Goal: Information Seeking & Learning: Learn about a topic

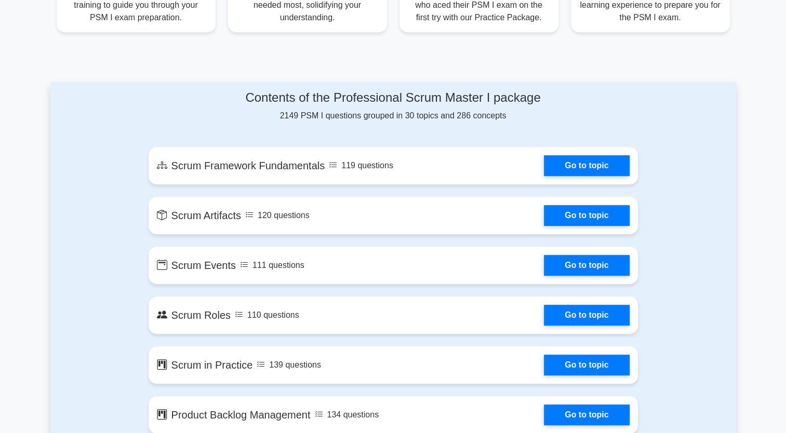
scroll to position [467, 0]
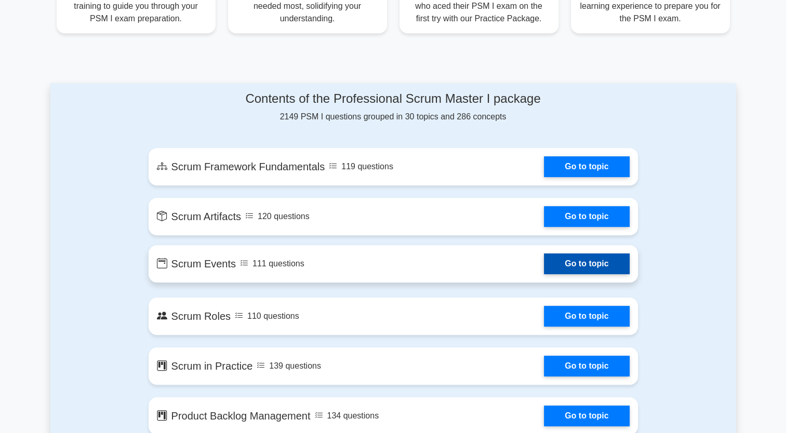
click at [570, 271] on link "Go to topic" at bounding box center [586, 263] width 85 height 21
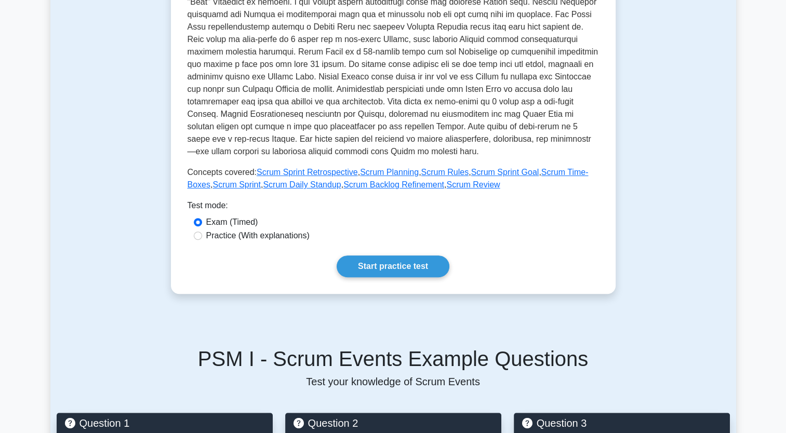
scroll to position [312, 0]
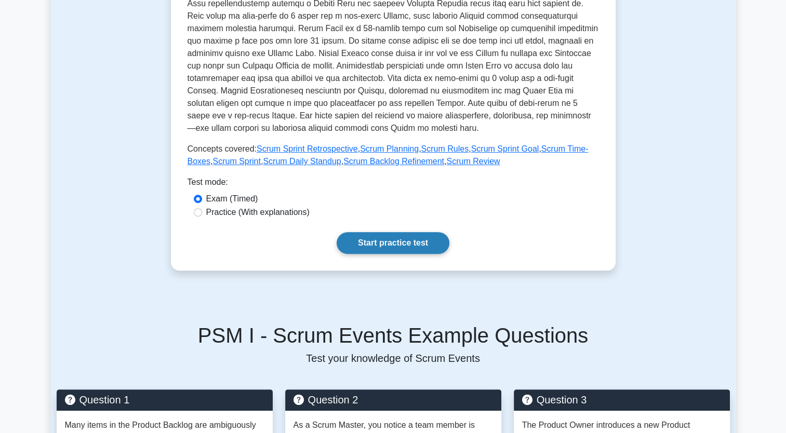
click at [412, 238] on link "Start practice test" at bounding box center [392, 243] width 113 height 22
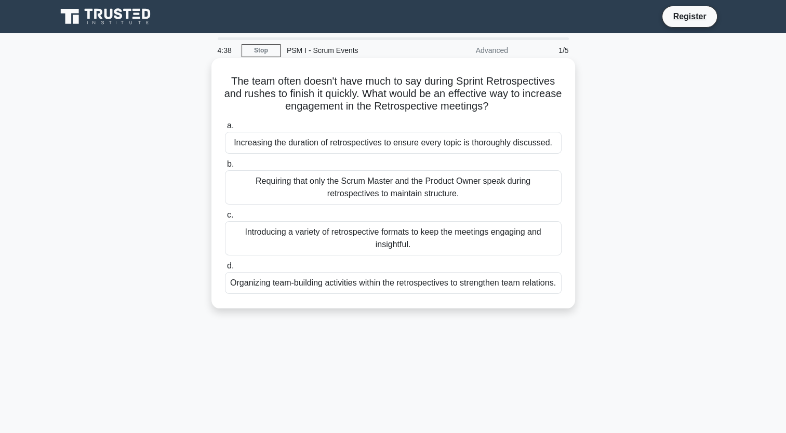
click at [402, 244] on div "Introducing a variety of retrospective formats to keep the meetings engaging an…" at bounding box center [393, 238] width 336 height 34
click at [225, 219] on input "c. Introducing a variety of retrospective formats to keep the meetings engaging…" at bounding box center [225, 215] width 0 height 7
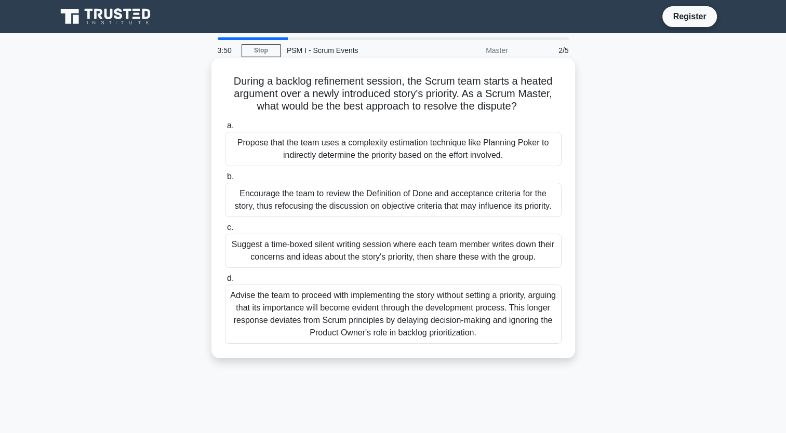
click at [368, 148] on div "Propose that the team uses a complexity estimation technique like Planning Poke…" at bounding box center [393, 149] width 336 height 34
click at [225, 129] on input "a. Propose that the team uses a complexity estimation technique like Planning P…" at bounding box center [225, 126] width 0 height 7
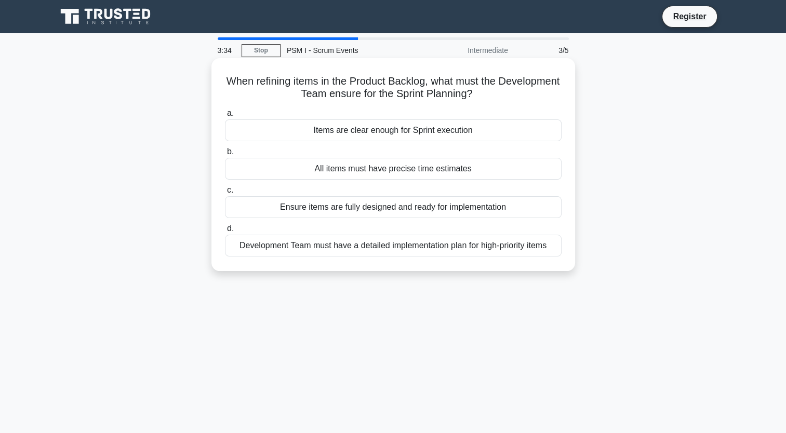
click at [374, 129] on div "Items are clear enough for Sprint execution" at bounding box center [393, 130] width 336 height 22
click at [225, 117] on input "a. Items are clear enough for Sprint execution" at bounding box center [225, 113] width 0 height 7
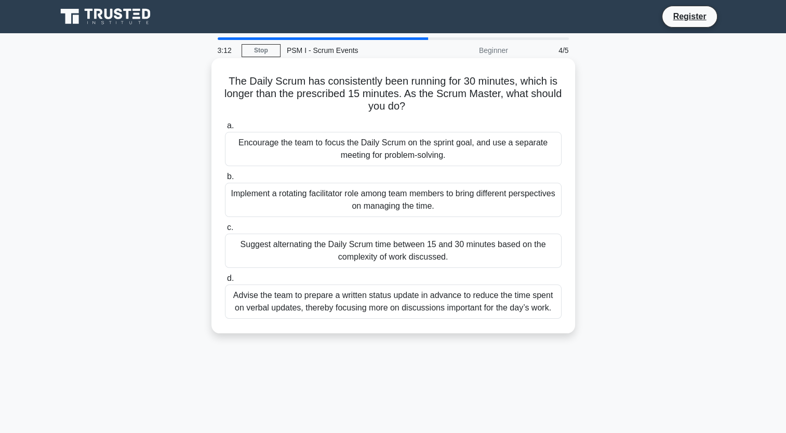
click at [367, 151] on div "Encourage the team to focus the Daily Scrum on the sprint goal, and use a separ…" at bounding box center [393, 149] width 336 height 34
click at [225, 129] on input "a. Encourage the team to focus the Daily Scrum on the sprint goal, and use a se…" at bounding box center [225, 126] width 0 height 7
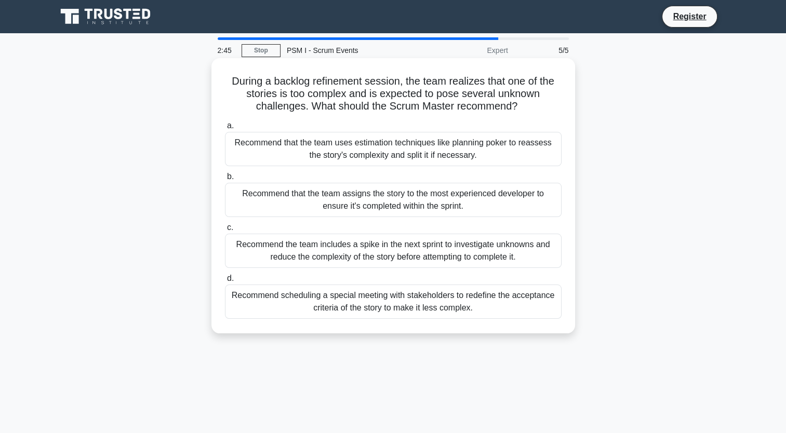
click at [318, 255] on div "Recommend the team includes a spike in the next sprint to investigate unknowns …" at bounding box center [393, 251] width 336 height 34
click at [225, 231] on input "c. Recommend the team includes a spike in the next sprint to investigate unknow…" at bounding box center [225, 227] width 0 height 7
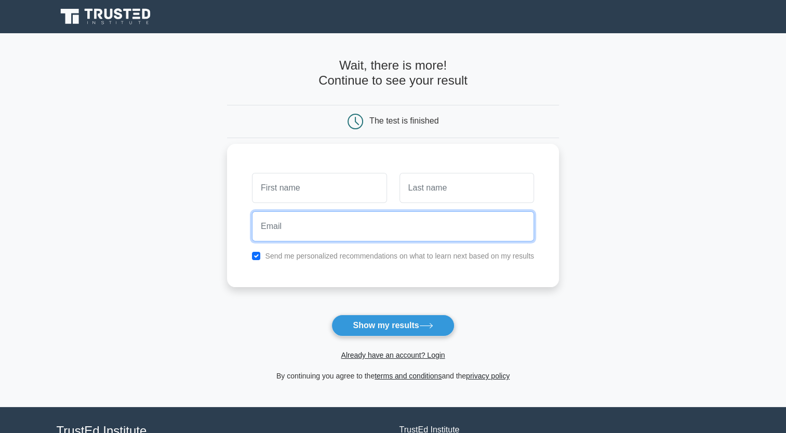
click at [363, 224] on input "email" at bounding box center [393, 226] width 282 height 30
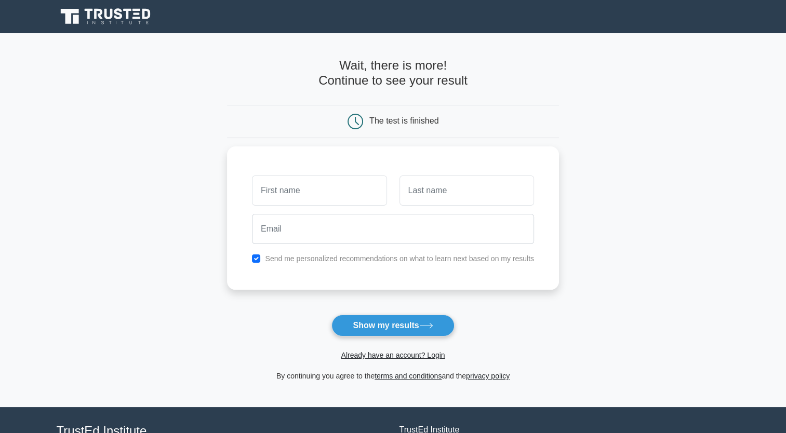
click at [603, 252] on main "Wait, there is more! Continue to see your result The test is finished and the" at bounding box center [393, 220] width 786 height 374
click at [412, 333] on button "Show my results" at bounding box center [392, 326] width 123 height 22
type input "p"
click at [440, 192] on input "text" at bounding box center [466, 188] width 134 height 30
type input "tenio"
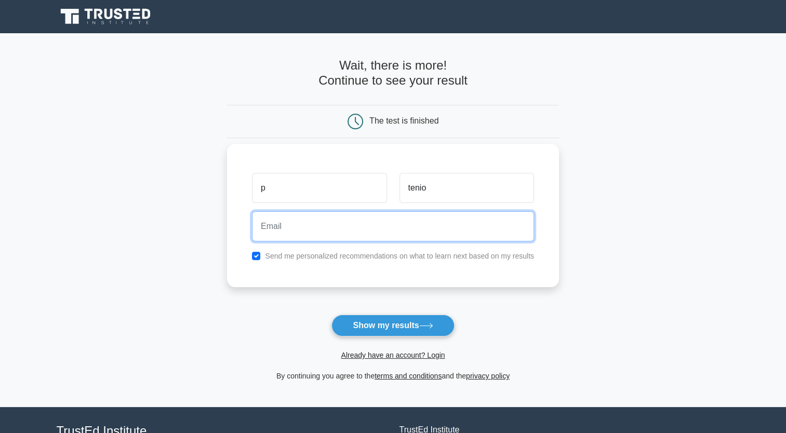
click at [341, 234] on input "email" at bounding box center [393, 226] width 282 height 30
type input "p.tenio25@gmail.com"
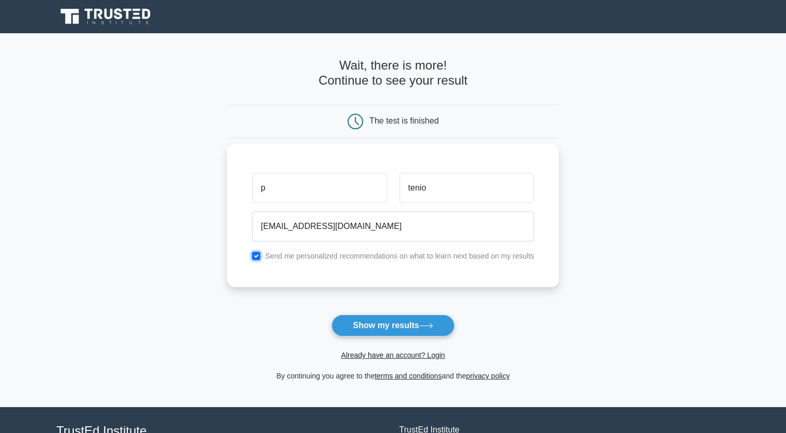
click at [257, 254] on input "checkbox" at bounding box center [256, 256] width 8 height 8
checkbox input "false"
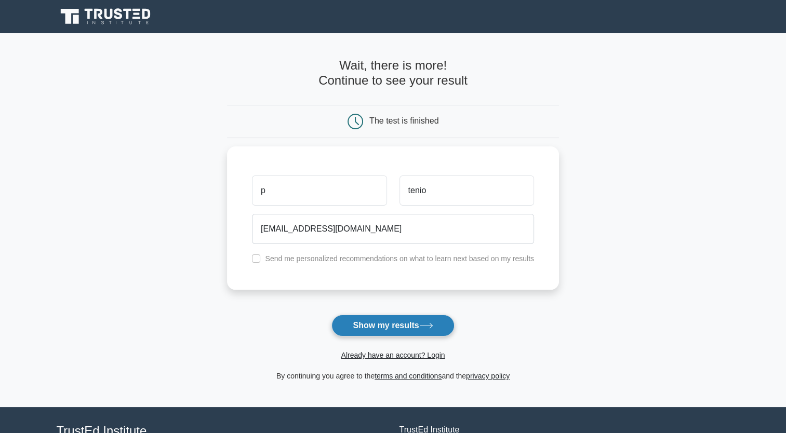
click at [358, 330] on button "Show my results" at bounding box center [392, 326] width 123 height 22
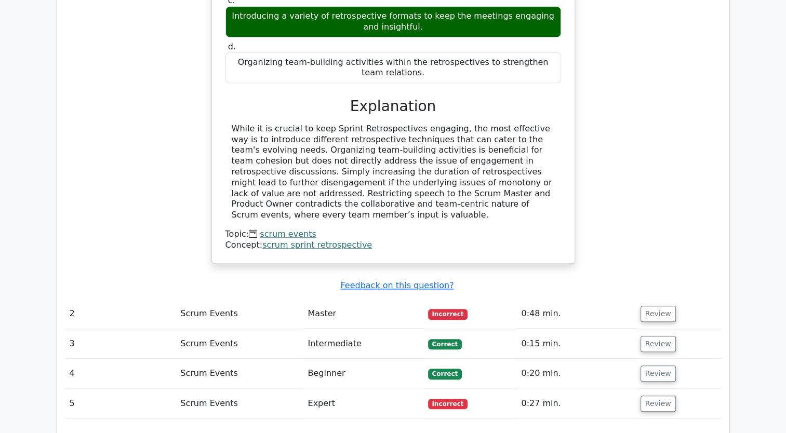
scroll to position [1142, 0]
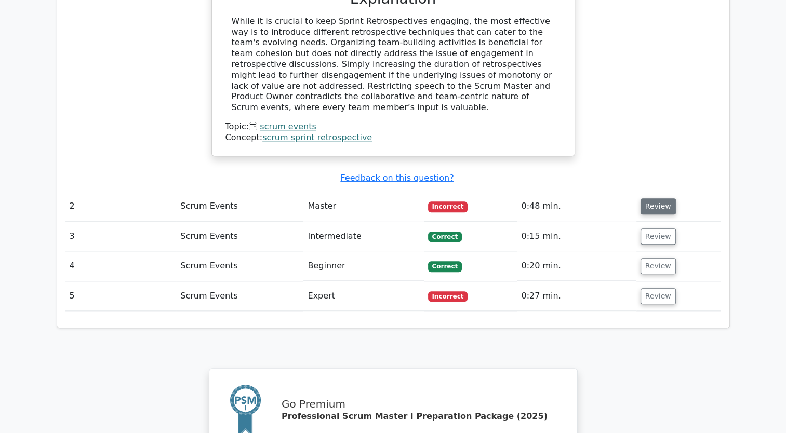
click at [661, 198] on button "Review" at bounding box center [657, 206] width 35 height 16
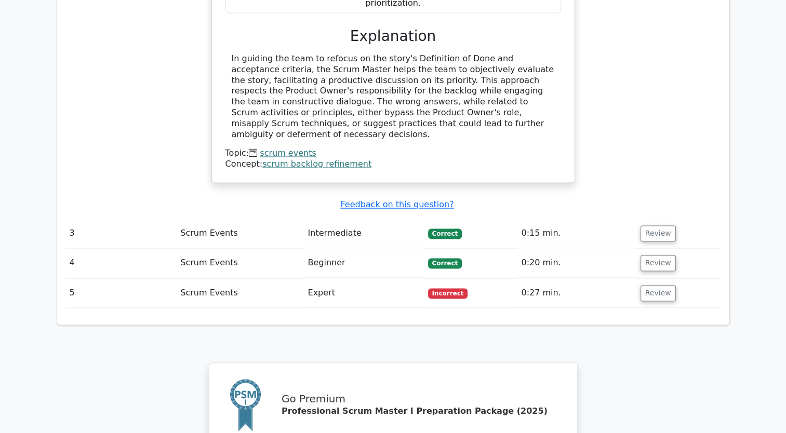
scroll to position [1661, 0]
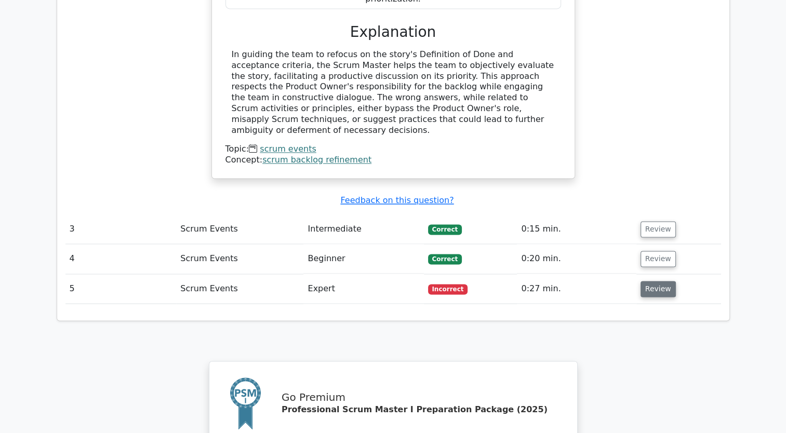
click at [660, 281] on button "Review" at bounding box center [657, 289] width 35 height 16
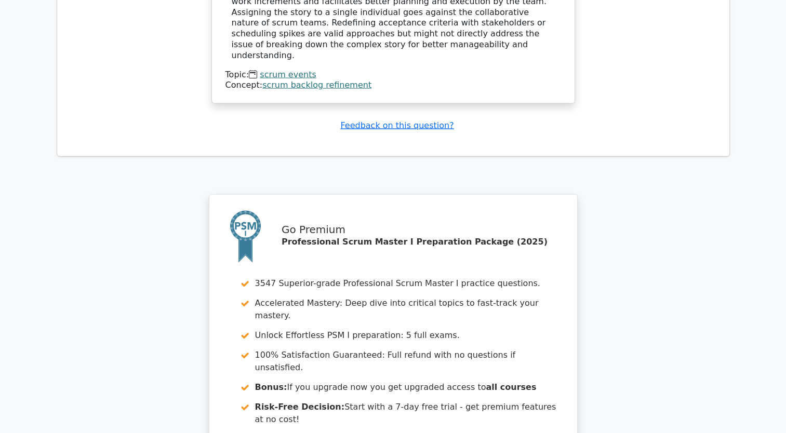
scroll to position [2369, 0]
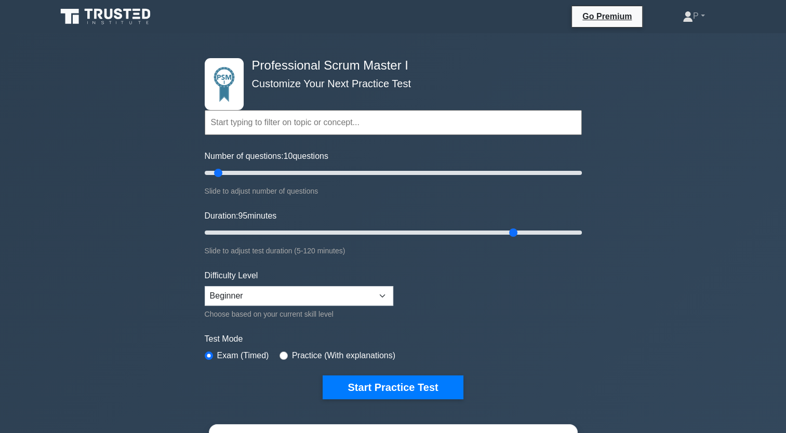
drag, startPoint x: 228, startPoint y: 234, endPoint x: 508, endPoint y: 238, distance: 279.4
type input "100"
click at [508, 238] on input "Duration: 95 minutes" at bounding box center [393, 232] width 377 height 12
click at [385, 288] on select "Beginner Intermediate Expert" at bounding box center [299, 296] width 188 height 20
select select "expert"
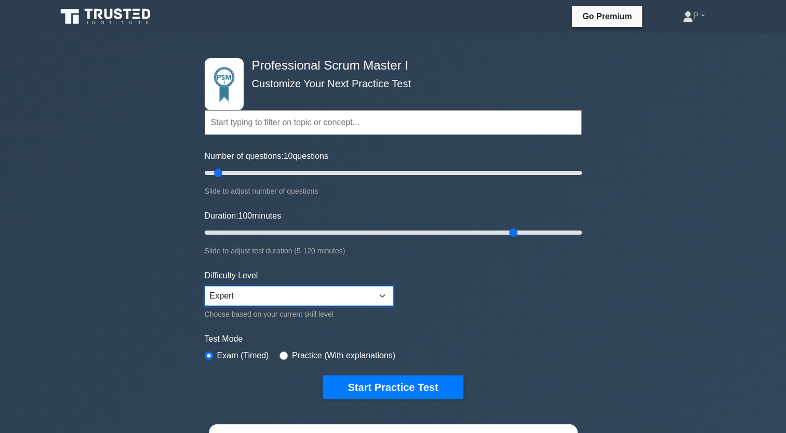
click at [205, 286] on select "Beginner Intermediate Expert" at bounding box center [299, 296] width 188 height 20
click at [535, 123] on input "text" at bounding box center [393, 122] width 377 height 25
drag, startPoint x: 217, startPoint y: 172, endPoint x: 353, endPoint y: 180, distance: 136.3
type input "80"
click at [353, 179] on input "Number of questions: 80 questions" at bounding box center [393, 173] width 377 height 12
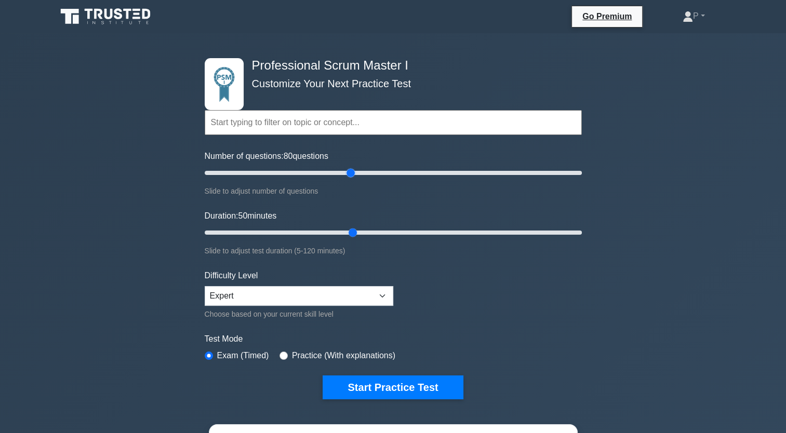
drag, startPoint x: 509, startPoint y: 232, endPoint x: 360, endPoint y: 239, distance: 149.7
type input "50"
click at [360, 239] on input "Duration: 50 minutes" at bounding box center [393, 232] width 377 height 12
click at [381, 295] on select "Beginner Intermediate Expert" at bounding box center [299, 296] width 188 height 20
select select "intermediate"
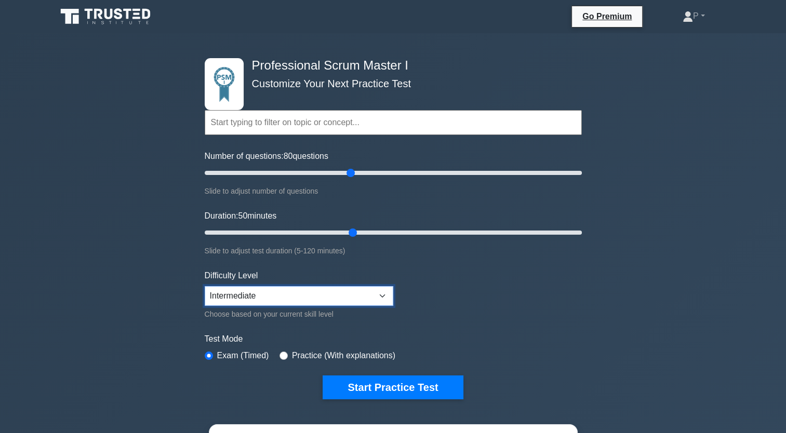
click at [205, 286] on select "Beginner Intermediate Expert" at bounding box center [299, 296] width 188 height 20
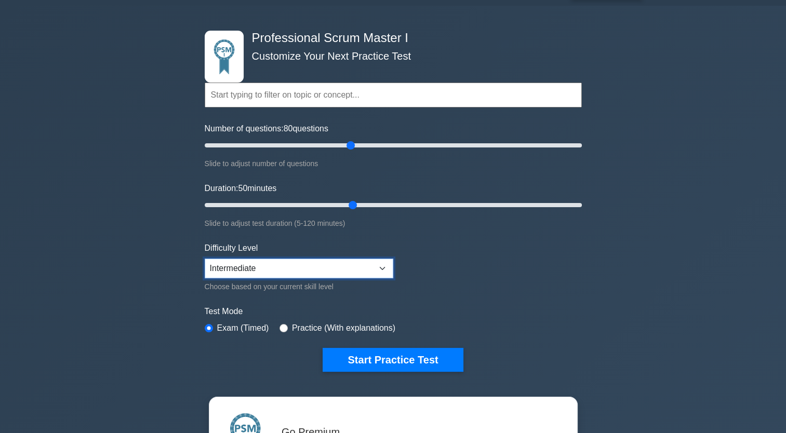
scroll to position [260, 0]
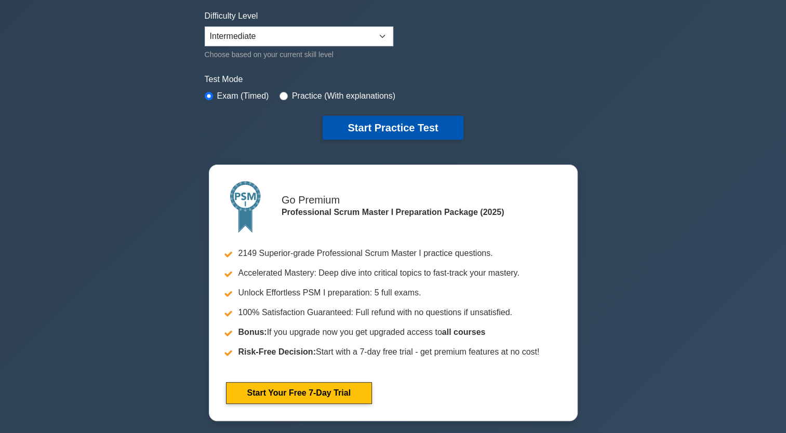
click at [400, 117] on button "Start Practice Test" at bounding box center [392, 128] width 140 height 24
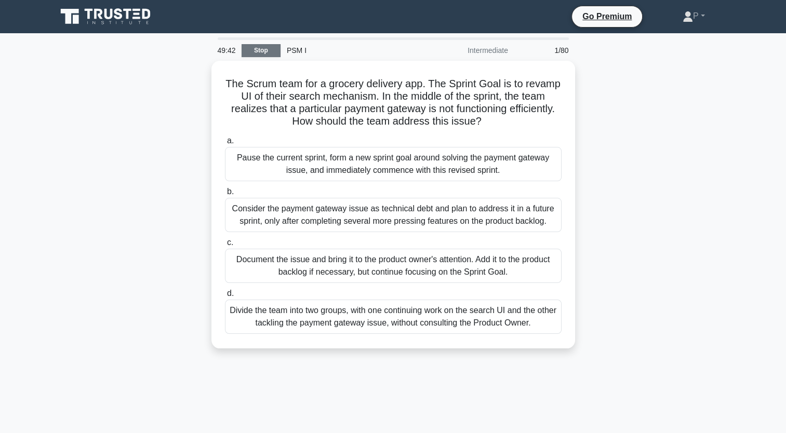
click at [252, 46] on link "Stop" at bounding box center [260, 50] width 39 height 13
click at [682, 15] on icon at bounding box center [687, 16] width 10 height 10
click at [677, 38] on link "Profile" at bounding box center [699, 40] width 82 height 17
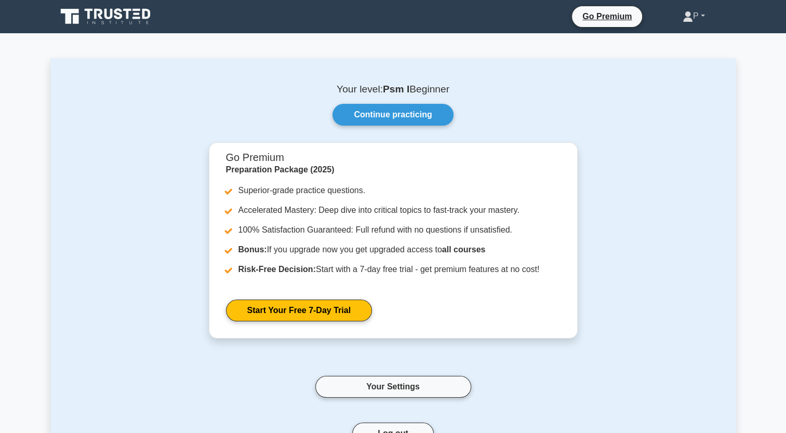
click at [701, 16] on link "P" at bounding box center [693, 16] width 72 height 21
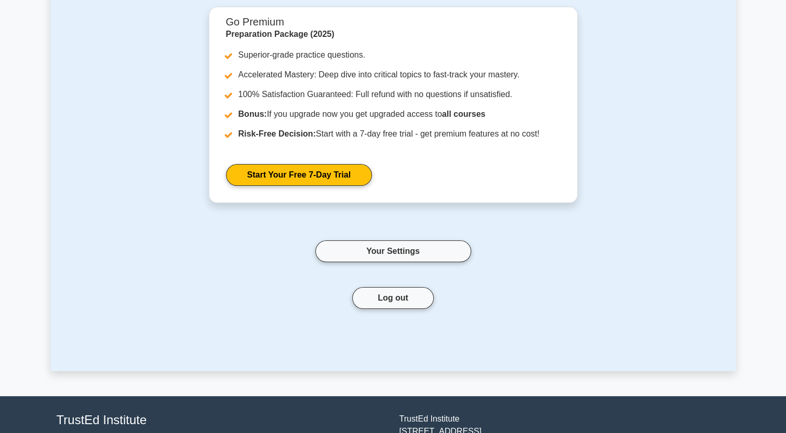
scroll to position [212, 0]
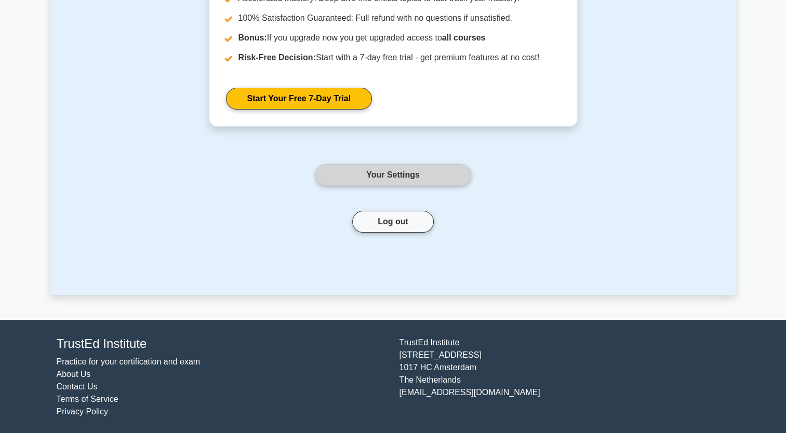
click at [410, 168] on link "Your Settings" at bounding box center [393, 175] width 156 height 22
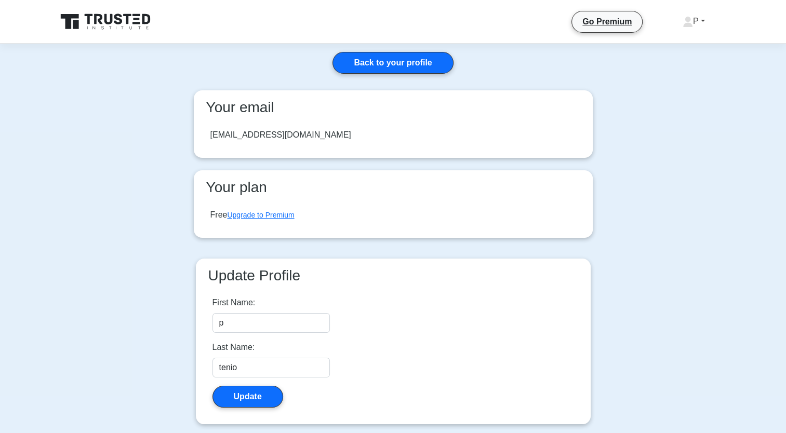
click at [704, 19] on link "P" at bounding box center [693, 21] width 72 height 21
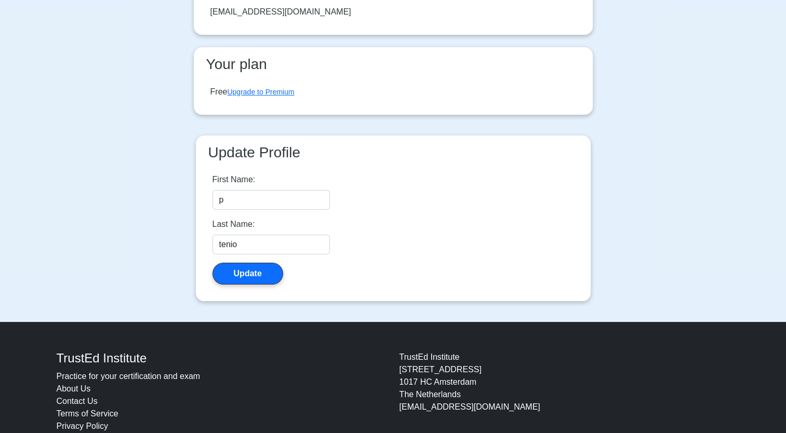
scroll to position [151, 0]
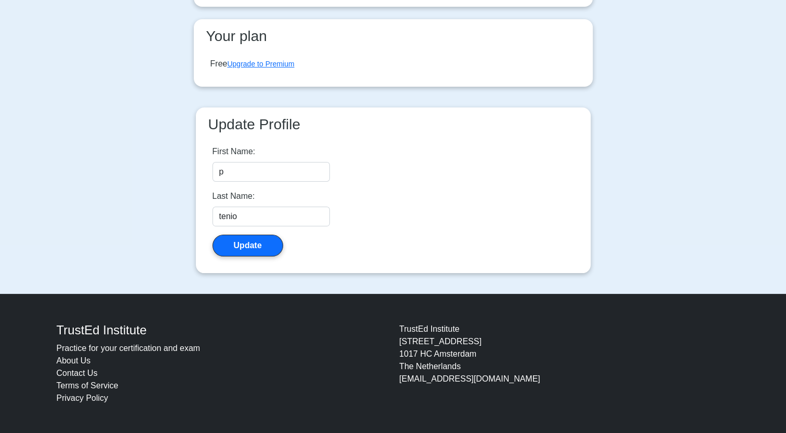
click at [138, 351] on link "Practice for your certification and exam" at bounding box center [129, 348] width 144 height 9
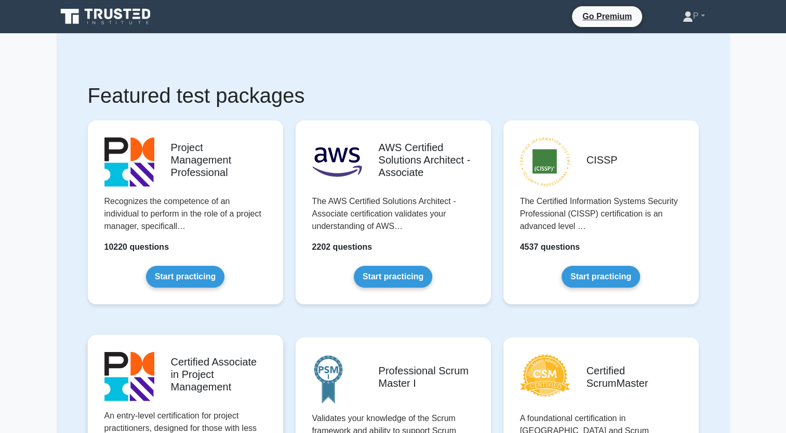
scroll to position [208, 0]
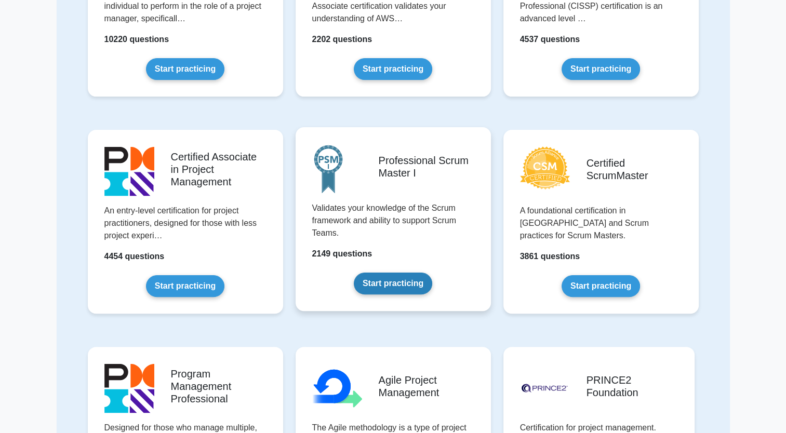
click at [412, 288] on link "Start practicing" at bounding box center [393, 284] width 78 height 22
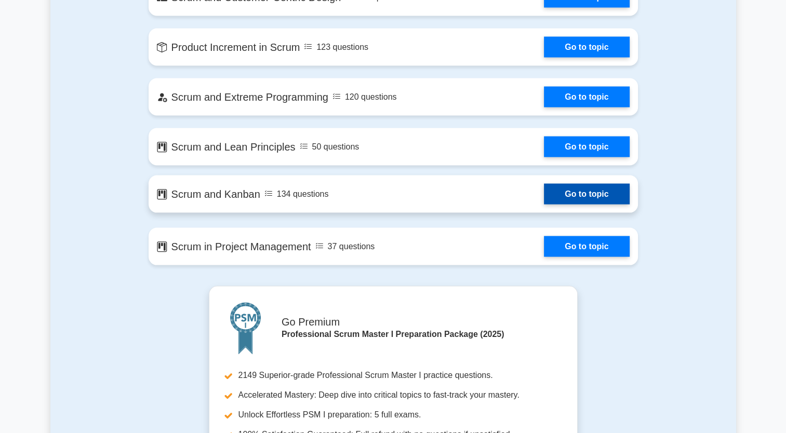
scroll to position [2025, 0]
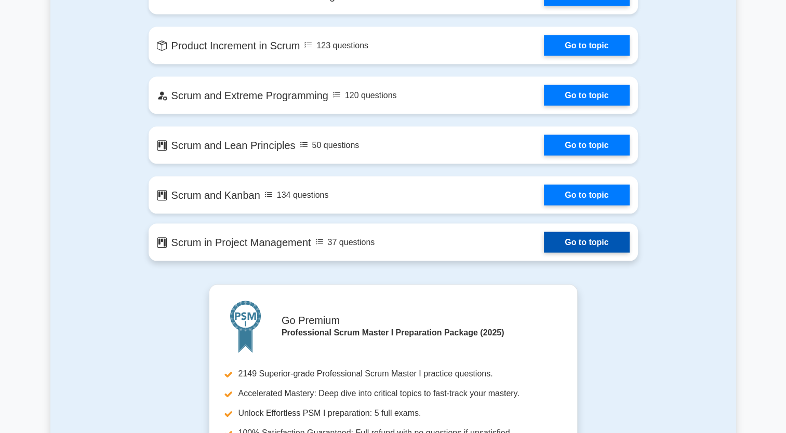
click at [585, 242] on link "Go to topic" at bounding box center [586, 242] width 85 height 21
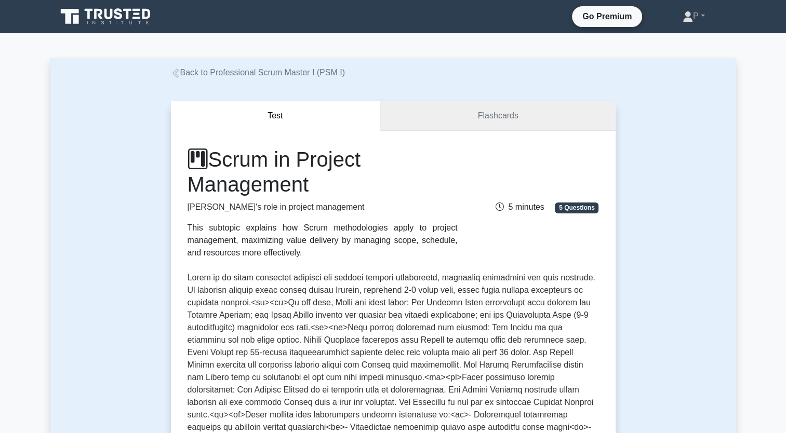
click at [509, 120] on link "Flashcards" at bounding box center [497, 116] width 235 height 30
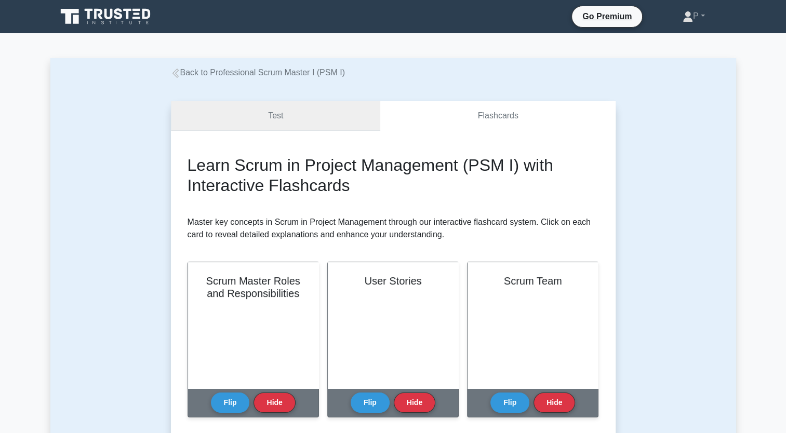
click at [258, 117] on link "Test" at bounding box center [276, 116] width 210 height 30
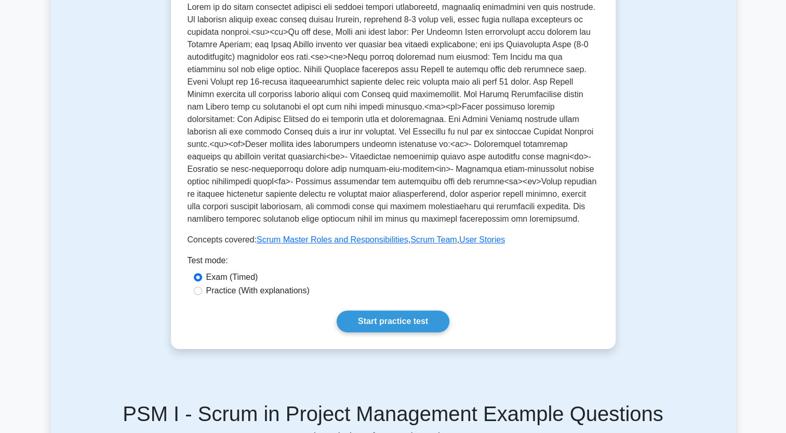
scroll to position [363, 0]
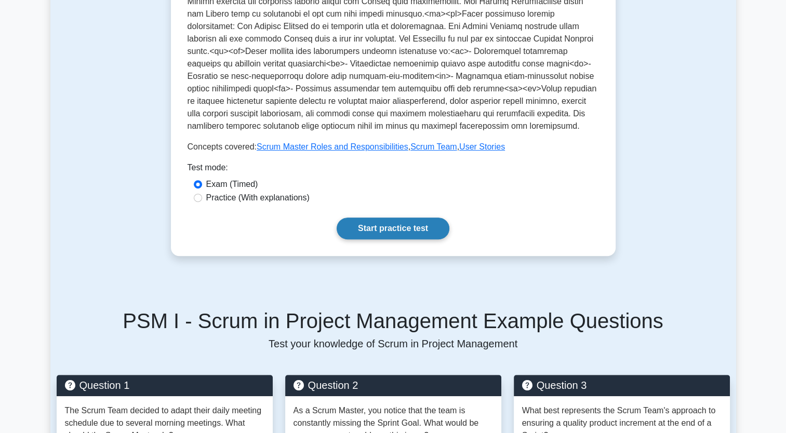
click at [382, 238] on link "Start practice test" at bounding box center [392, 229] width 113 height 22
click at [386, 231] on link "Start practice test" at bounding box center [392, 229] width 113 height 22
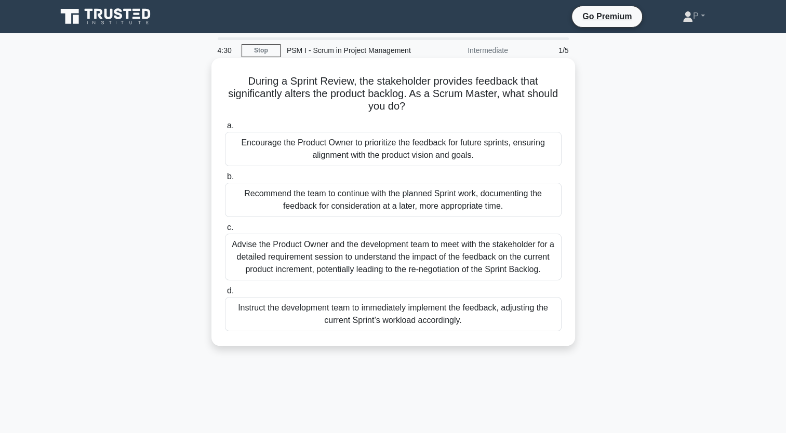
click at [370, 254] on div "Advise the Product Owner and the development team to meet with the stakeholder …" at bounding box center [393, 257] width 336 height 47
click at [225, 231] on input "c. Advise the Product Owner and the development team to meet with the stakehold…" at bounding box center [225, 227] width 0 height 7
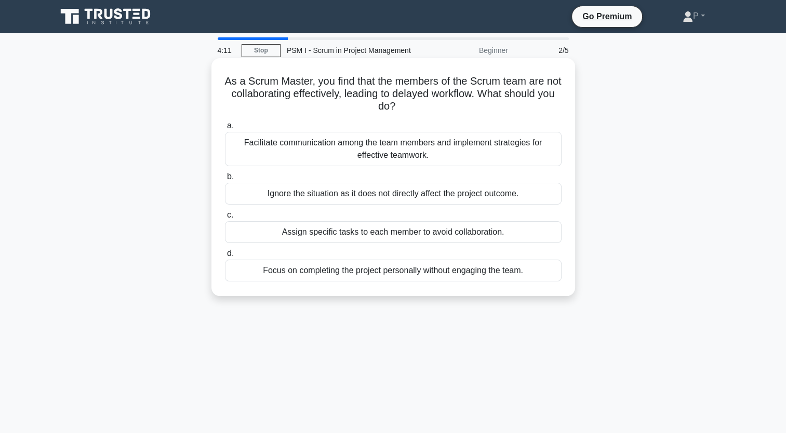
click at [363, 156] on div "Facilitate communication among the team members and implement strategies for ef…" at bounding box center [393, 149] width 336 height 34
click at [225, 129] on input "a. Facilitate communication among the team members and implement strategies for…" at bounding box center [225, 126] width 0 height 7
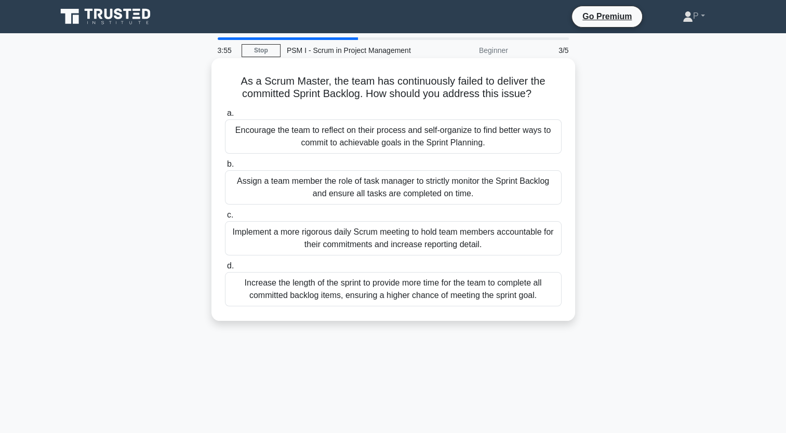
click at [371, 145] on div "Encourage the team to reflect on their process and self-organize to find better…" at bounding box center [393, 136] width 336 height 34
click at [225, 117] on input "a. Encourage the team to reflect on their process and self-organize to find bet…" at bounding box center [225, 113] width 0 height 7
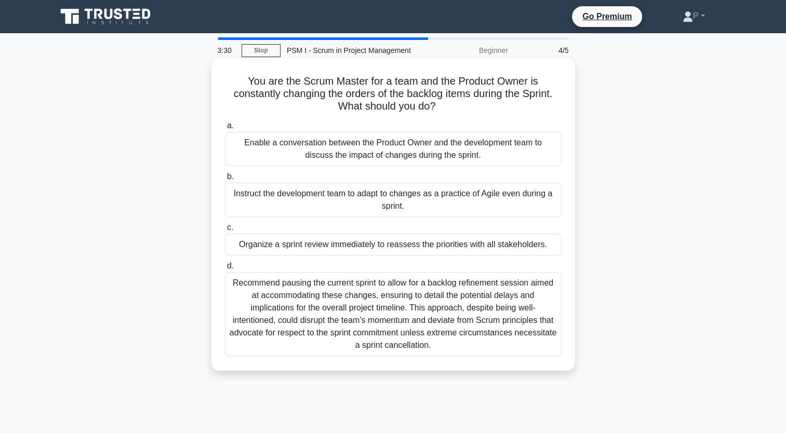
click at [321, 307] on div "Recommend pausing the current sprint to allow for a backlog refinement session …" at bounding box center [393, 314] width 336 height 84
click at [225, 269] on input "d. Recommend pausing the current sprint to allow for a backlog refinement sessi…" at bounding box center [225, 266] width 0 height 7
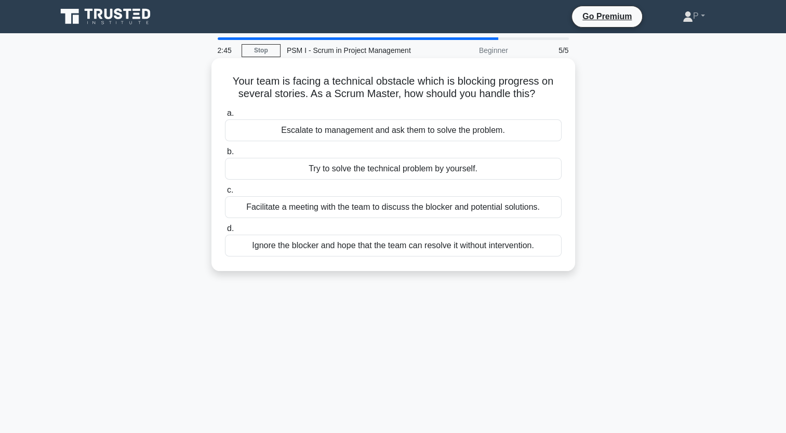
click at [409, 207] on div "Facilitate a meeting with the team to discuss the blocker and potential solutio…" at bounding box center [393, 207] width 336 height 22
click at [225, 194] on input "c. Facilitate a meeting with the team to discuss the blocker and potential solu…" at bounding box center [225, 190] width 0 height 7
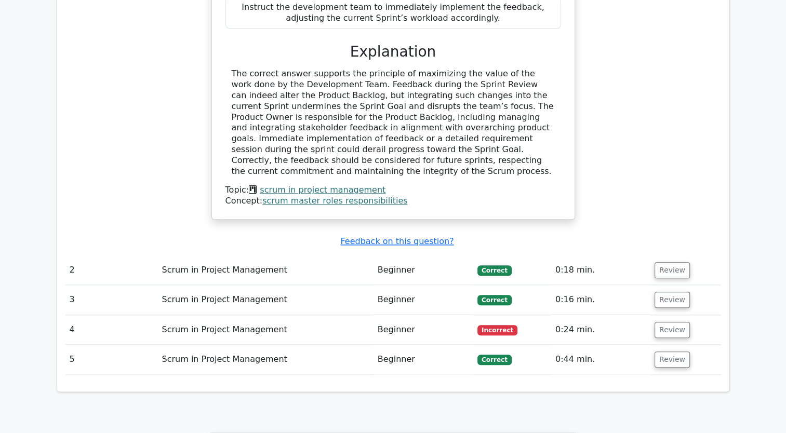
scroll to position [1194, 0]
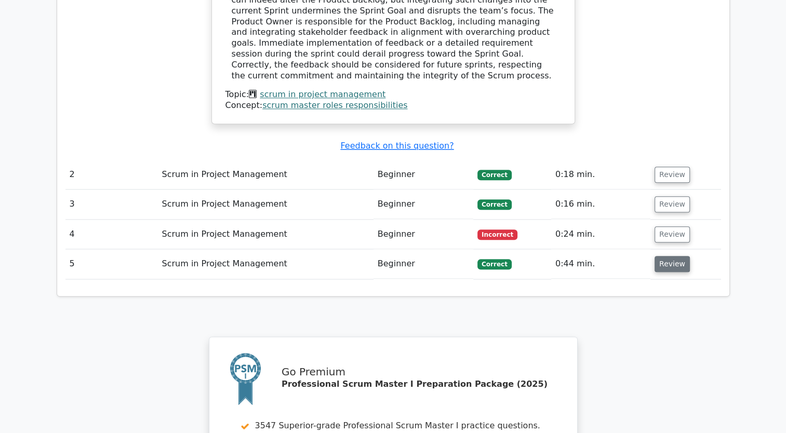
click at [673, 256] on button "Review" at bounding box center [671, 264] width 35 height 16
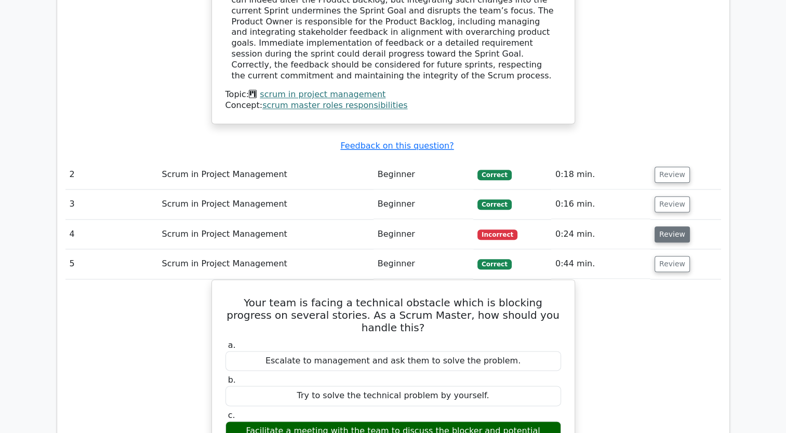
click at [669, 226] on button "Review" at bounding box center [671, 234] width 35 height 16
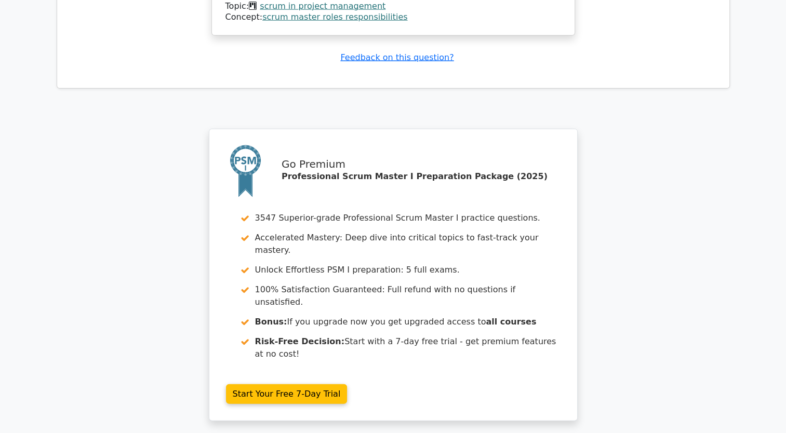
scroll to position [2418, 0]
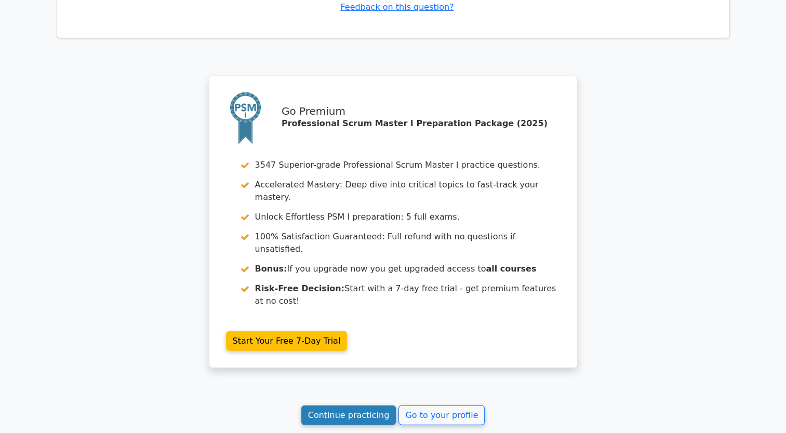
click at [372, 405] on link "Continue practicing" at bounding box center [348, 415] width 95 height 20
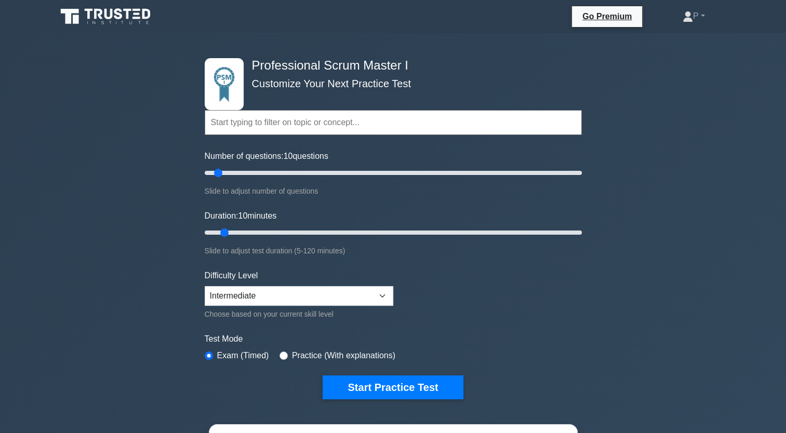
click at [551, 123] on input "text" at bounding box center [393, 122] width 377 height 25
click at [386, 294] on select "Beginner Intermediate Expert" at bounding box center [299, 296] width 188 height 20
select select "beginner"
click at [205, 286] on select "Beginner Intermediate Expert" at bounding box center [299, 296] width 188 height 20
click at [436, 398] on div "Professional Scrum Master I Customize Your Next Practice Test Topics Scrum Fram…" at bounding box center [392, 228] width 389 height 390
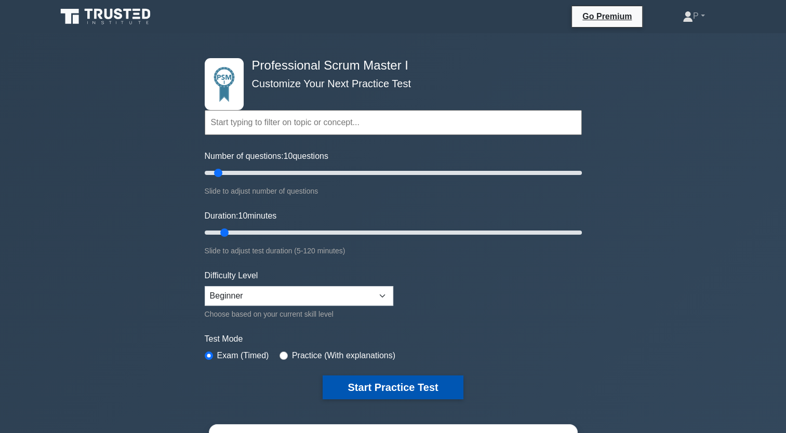
click at [433, 381] on button "Start Practice Test" at bounding box center [392, 387] width 140 height 24
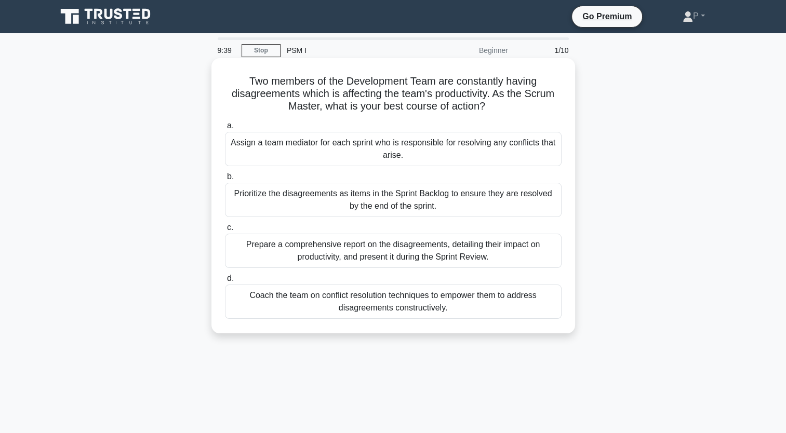
click at [383, 308] on div "Coach the team on conflict resolution techniques to empower them to address dis…" at bounding box center [393, 302] width 336 height 34
click at [225, 282] on input "d. Coach the team on conflict resolution techniques to empower them to address …" at bounding box center [225, 278] width 0 height 7
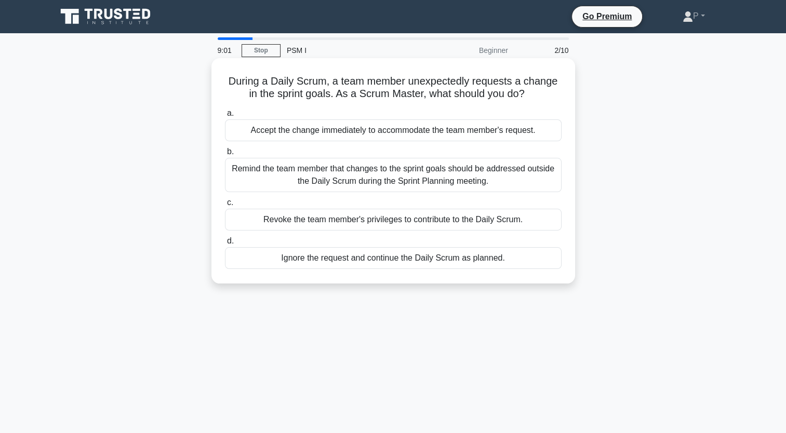
click at [466, 171] on div "Remind the team member that changes to the sprint goals should be addressed out…" at bounding box center [393, 175] width 336 height 34
click at [225, 155] on input "b. Remind the team member that changes to the sprint goals should be addressed …" at bounding box center [225, 151] width 0 height 7
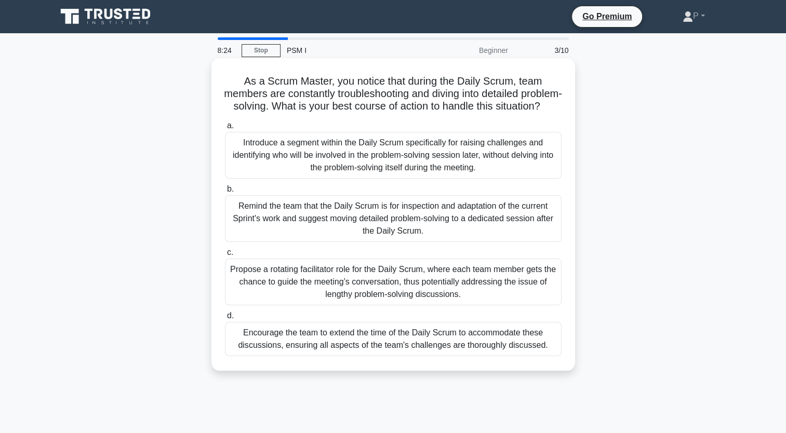
click at [438, 227] on div "Remind the team that the Daily Scrum is for inspection and adaptation of the cu…" at bounding box center [393, 218] width 336 height 47
click at [225, 193] on input "b. Remind the team that the Daily Scrum is for inspection and adaptation of the…" at bounding box center [225, 189] width 0 height 7
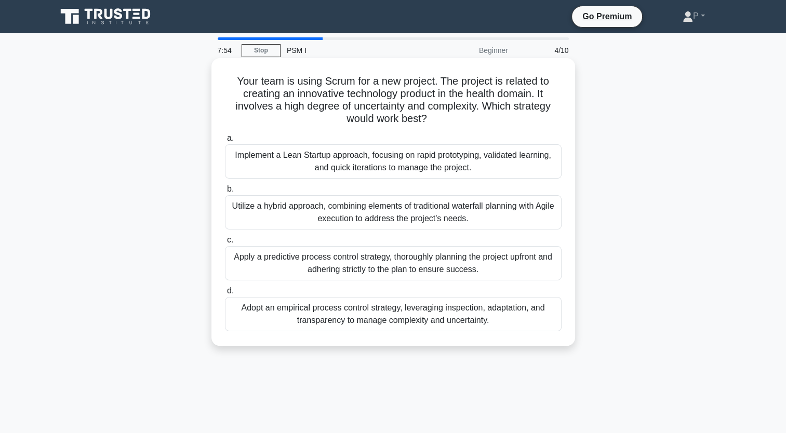
click at [354, 316] on div "Adopt an empirical process control strategy, leveraging inspection, adaptation,…" at bounding box center [393, 314] width 336 height 34
click at [225, 294] on input "d. Adopt an empirical process control strategy, leveraging inspection, adaptati…" at bounding box center [225, 291] width 0 height 7
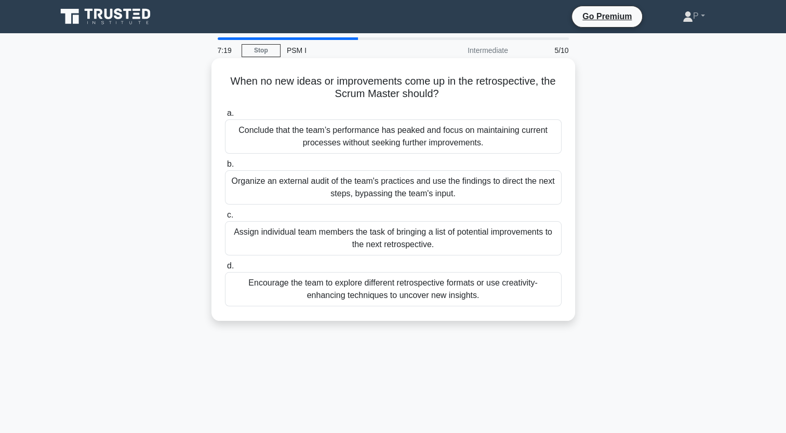
click at [413, 290] on div "Encourage the team to explore different retrospective formats or use creativity…" at bounding box center [393, 289] width 336 height 34
click at [225, 269] on input "d. Encourage the team to explore different retrospective formats or use creativ…" at bounding box center [225, 266] width 0 height 7
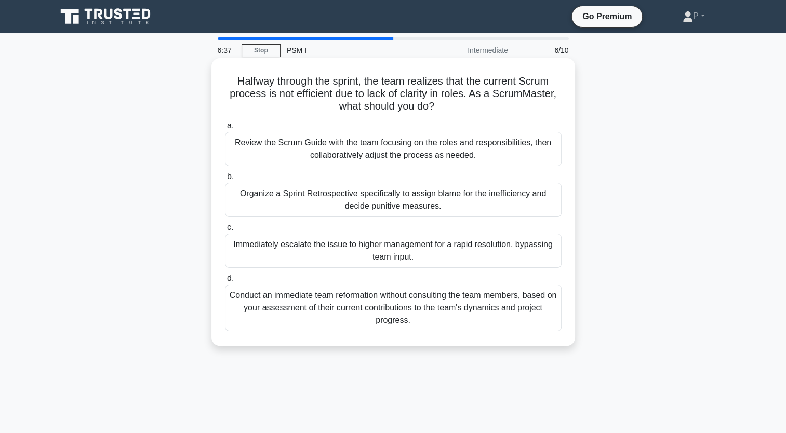
click at [326, 160] on div "Review the Scrum Guide with the team focusing on the roles and responsibilities…" at bounding box center [393, 149] width 336 height 34
click at [225, 129] on input "a. Review the Scrum Guide with the team focusing on the roles and responsibilit…" at bounding box center [225, 126] width 0 height 7
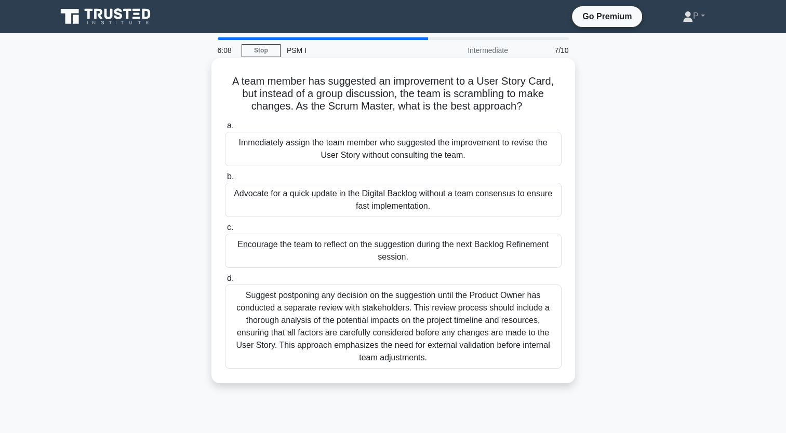
click at [369, 254] on div "Encourage the team to reflect on the suggestion during the next Backlog Refinem…" at bounding box center [393, 251] width 336 height 34
click at [225, 231] on input "c. Encourage the team to reflect on the suggestion during the next Backlog Refi…" at bounding box center [225, 227] width 0 height 7
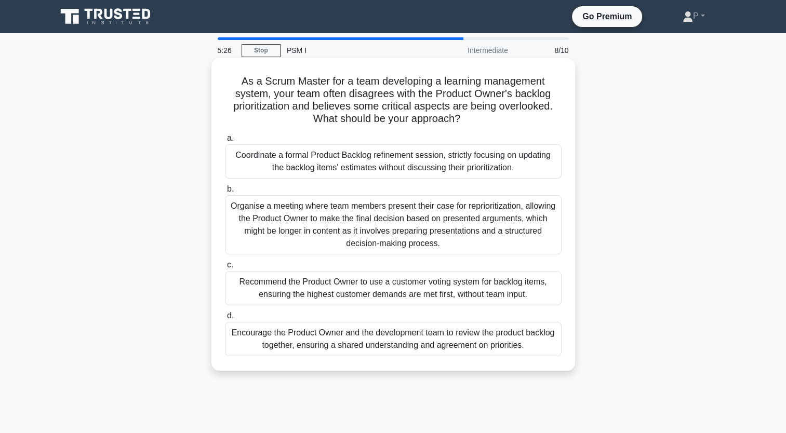
click at [521, 349] on div "Encourage the Product Owner and the development team to review the product back…" at bounding box center [393, 339] width 336 height 34
click at [225, 319] on input "d. Encourage the Product Owner and the development team to review the product b…" at bounding box center [225, 316] width 0 height 7
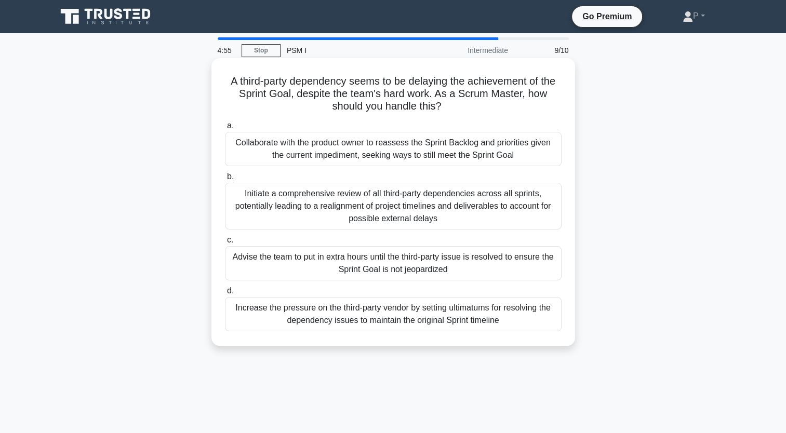
click at [423, 148] on div "Collaborate with the product owner to reassess the Sprint Backlog and prioritie…" at bounding box center [393, 149] width 336 height 34
click at [225, 129] on input "a. Collaborate with the product owner to reassess the Sprint Backlog and priori…" at bounding box center [225, 126] width 0 height 7
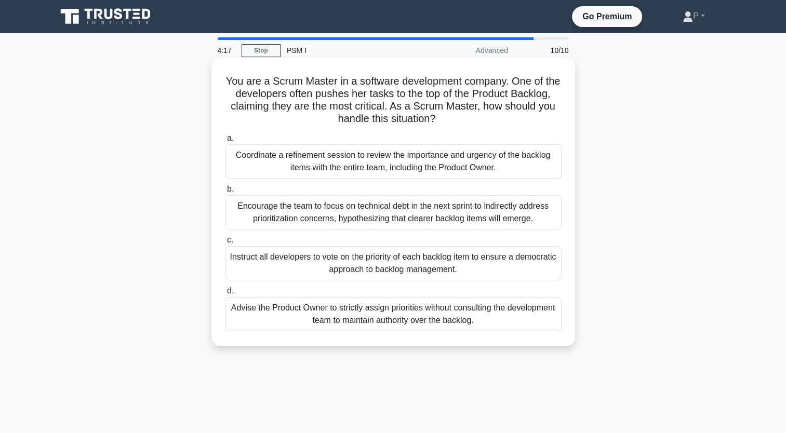
click at [447, 167] on div "Coordinate a refinement session to review the importance and urgency of the bac…" at bounding box center [393, 161] width 336 height 34
click at [225, 142] on input "a. Coordinate a refinement session to review the importance and urgency of the …" at bounding box center [225, 138] width 0 height 7
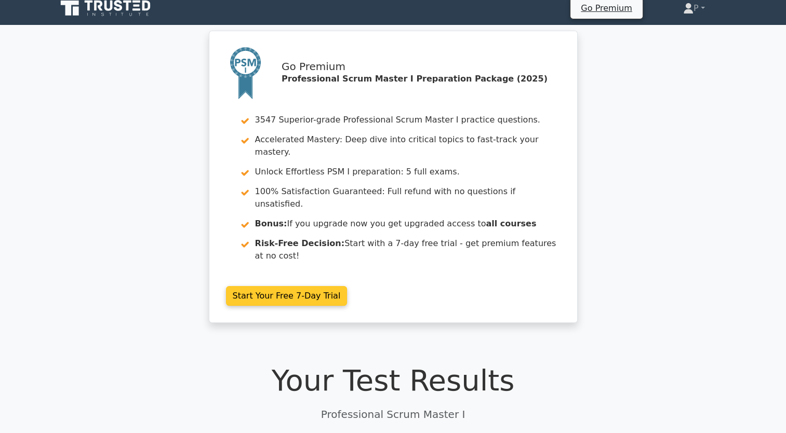
scroll to position [208, 0]
